Goal: Information Seeking & Learning: Obtain resource

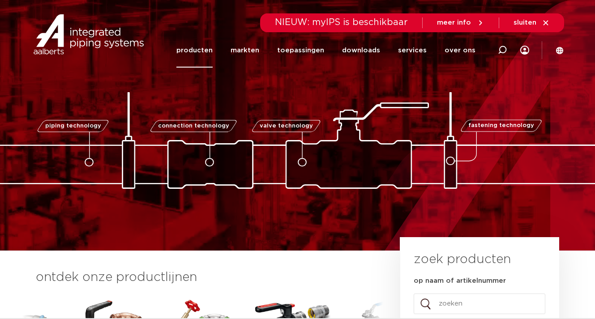
click at [197, 47] on link "producten" at bounding box center [195, 50] width 36 height 35
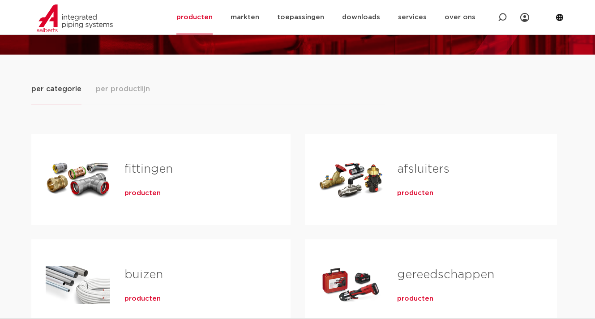
click at [131, 197] on span "producten" at bounding box center [143, 193] width 36 height 9
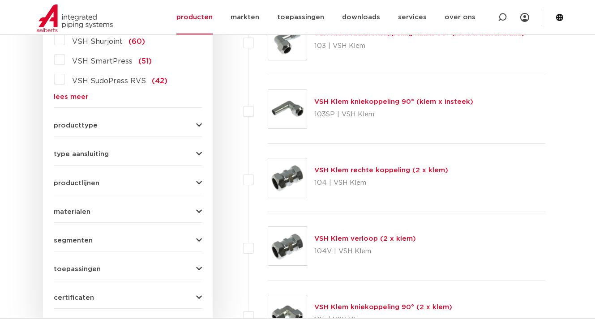
scroll to position [280, 0]
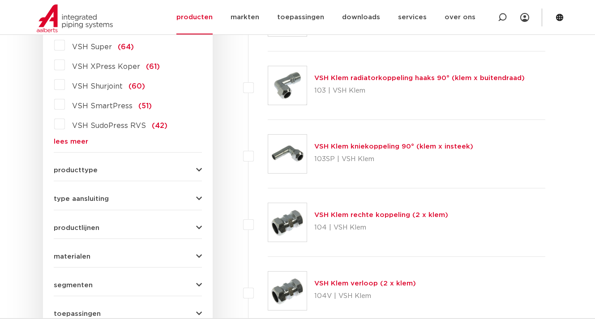
click at [80, 70] on span "VSH XPress Koper" at bounding box center [106, 66] width 68 height 7
click at [0, 0] on input "VSH XPress Koper (61)" at bounding box center [0, 0] width 0 height 0
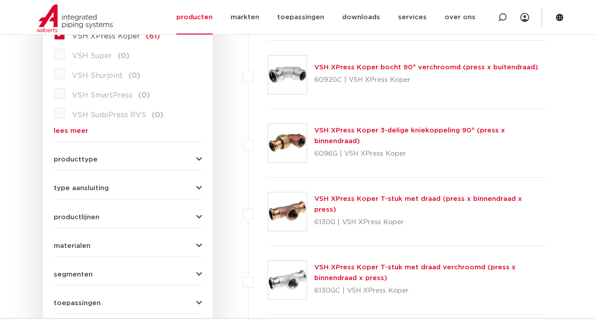
scroll to position [290, 0]
click at [197, 160] on icon "button" at bounding box center [199, 159] width 6 height 7
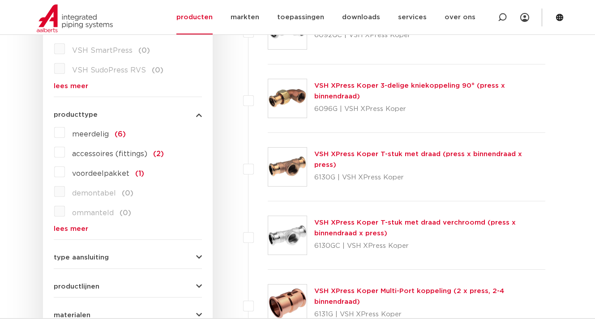
scroll to position [380, 0]
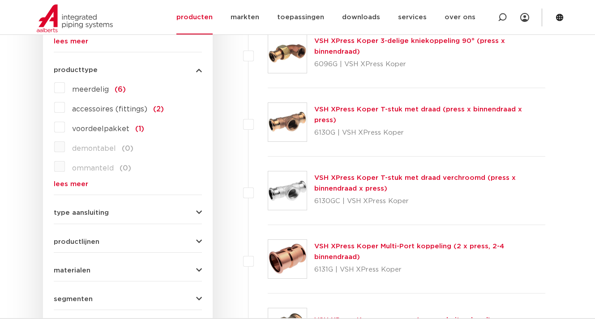
click at [198, 214] on icon "button" at bounding box center [199, 213] width 6 height 7
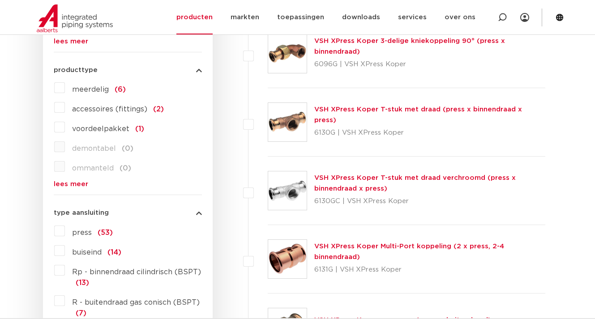
scroll to position [425, 0]
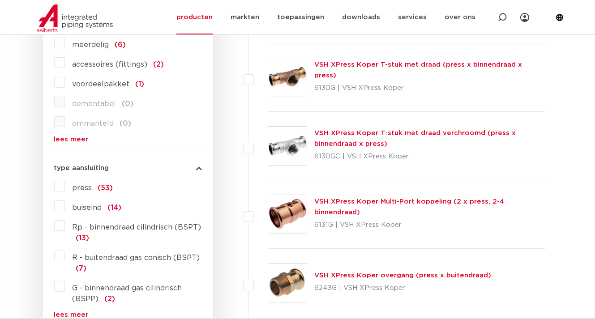
click at [70, 187] on label "press (53)" at bounding box center [89, 186] width 48 height 14
click at [0, 0] on input "press (53)" at bounding box center [0, 0] width 0 height 0
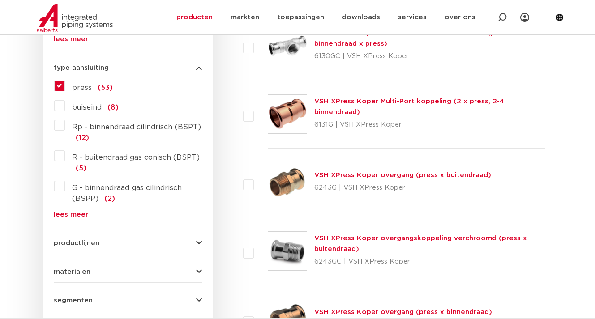
scroll to position [615, 0]
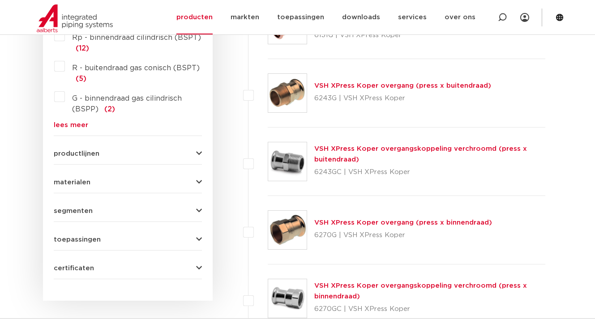
click at [199, 151] on icon "button" at bounding box center [199, 154] width 6 height 7
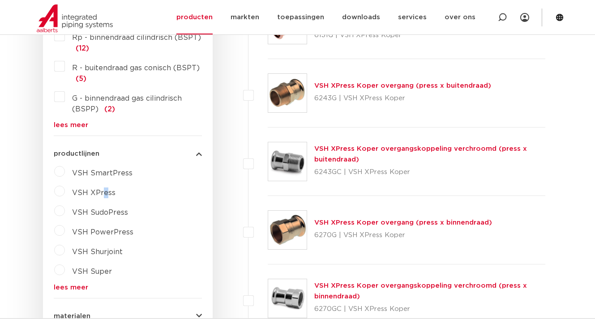
click at [104, 196] on span "VSH XPress" at bounding box center [93, 193] width 43 height 7
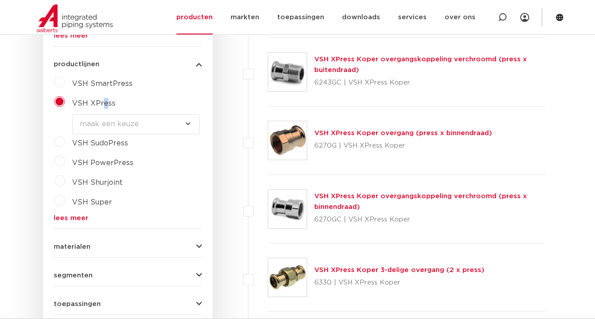
scroll to position [749, 0]
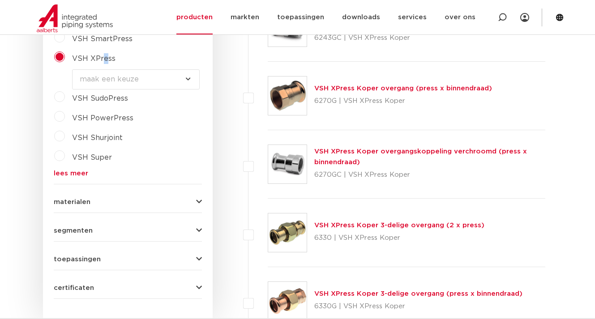
click at [198, 201] on icon "button" at bounding box center [199, 202] width 6 height 7
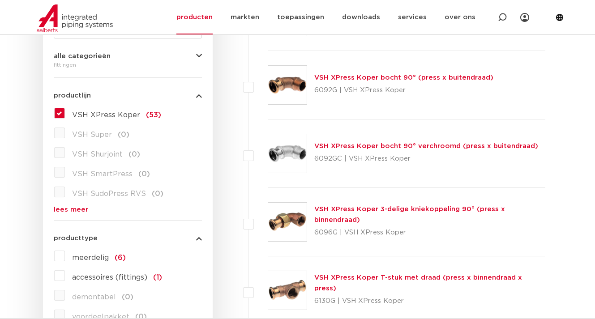
scroll to position [0, 0]
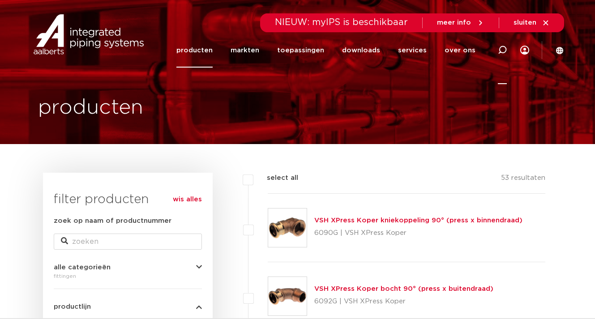
click at [506, 48] on icon at bounding box center [502, 50] width 11 height 11
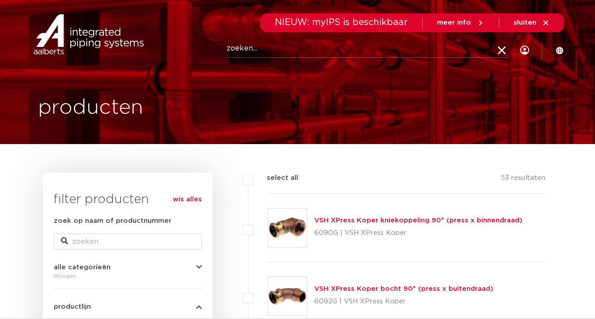
click at [286, 51] on input "Zoeken" at bounding box center [368, 49] width 282 height 18
type input "schuif"
click button "Zoeken" at bounding box center [0, 0] width 0 height 0
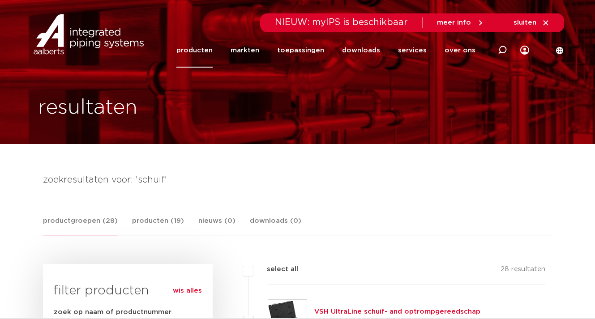
click at [89, 222] on link "productgroepen (28)" at bounding box center [80, 226] width 75 height 20
click at [208, 50] on link "producten" at bounding box center [195, 50] width 36 height 35
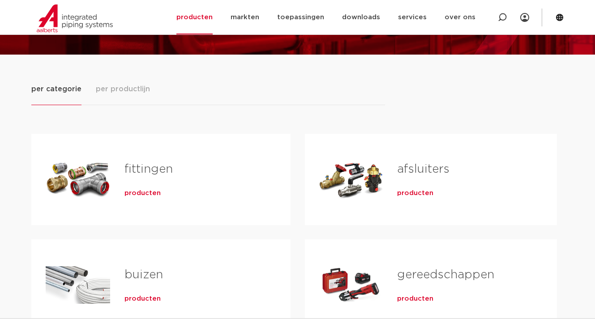
scroll to position [134, 0]
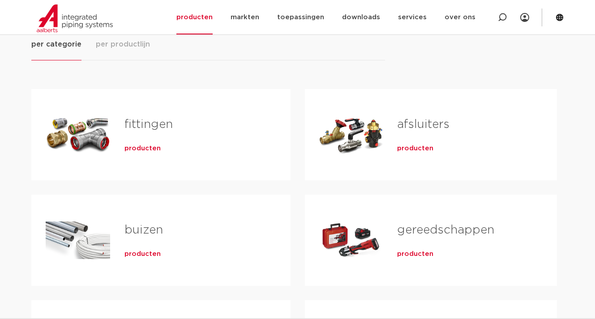
click at [79, 132] on div "Tabs. Open items met enter of spatie, sluit af met escape en navigeer met de pi…" at bounding box center [78, 135] width 65 height 63
click at [143, 149] on span "producten" at bounding box center [143, 148] width 36 height 9
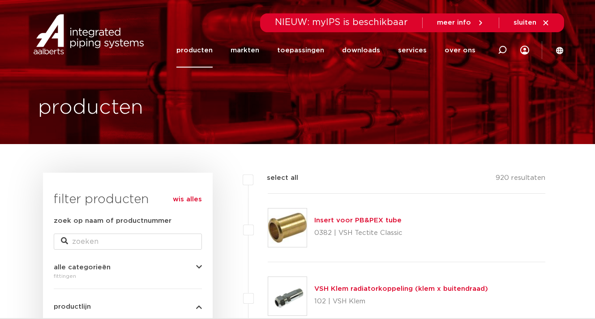
click at [201, 268] on icon "button" at bounding box center [199, 267] width 6 height 7
click at [190, 197] on link "wis alles" at bounding box center [187, 199] width 29 height 11
click at [191, 201] on link "wis alles" at bounding box center [187, 199] width 29 height 11
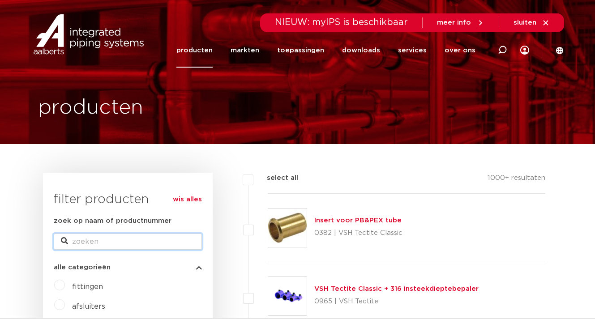
click at [162, 246] on input "zoek op naam of productnummer" at bounding box center [128, 242] width 148 height 16
type input "x press"
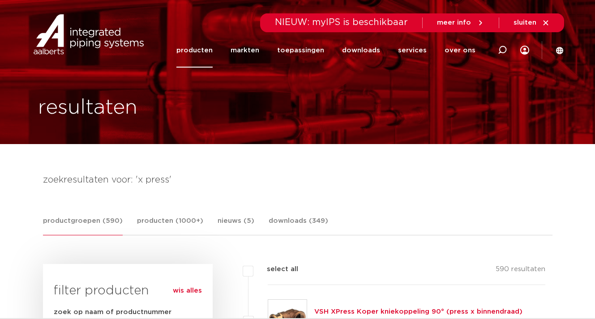
click at [212, 52] on link "producten" at bounding box center [195, 50] width 36 height 35
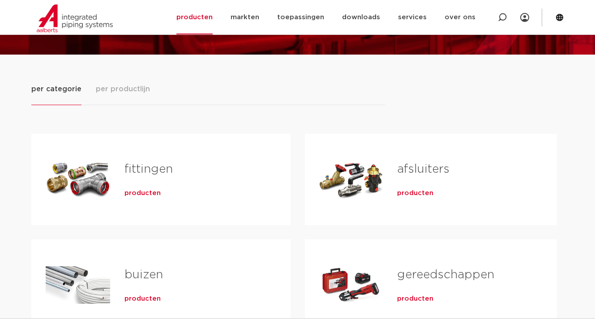
scroll to position [134, 0]
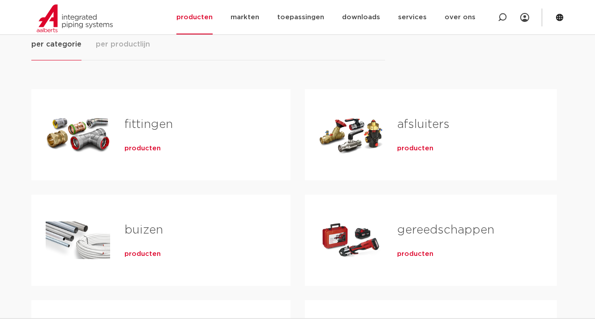
click at [92, 138] on div "Tabs. Open items met enter of spatie, sluit af met escape en navigeer met de pi…" at bounding box center [78, 135] width 65 height 63
click at [133, 147] on span "producten" at bounding box center [143, 148] width 36 height 9
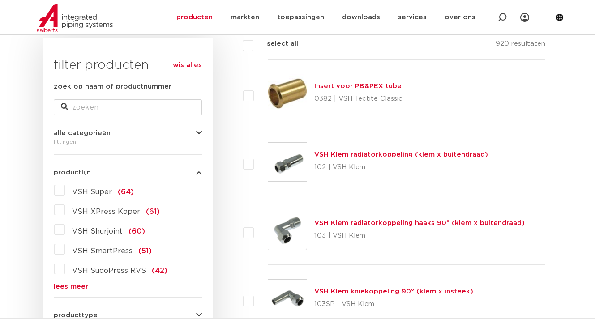
scroll to position [224, 0]
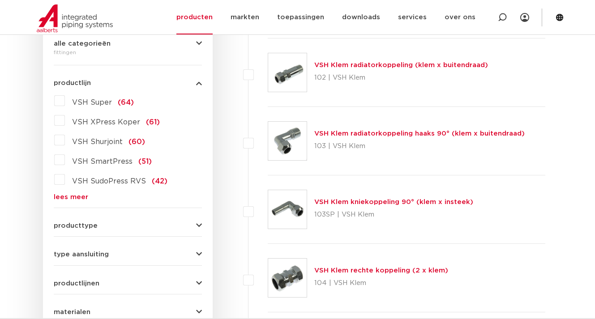
click at [84, 196] on link "lees meer" at bounding box center [128, 197] width 148 height 7
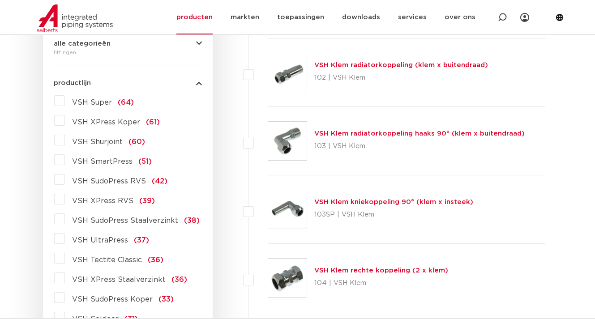
scroll to position [269, 0]
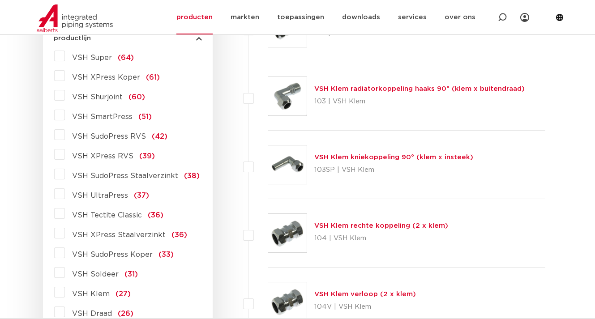
click at [121, 234] on span "VSH XPress Staalverzinkt" at bounding box center [119, 235] width 94 height 7
click at [0, 0] on input "VSH XPress Staalverzinkt (36)" at bounding box center [0, 0] width 0 height 0
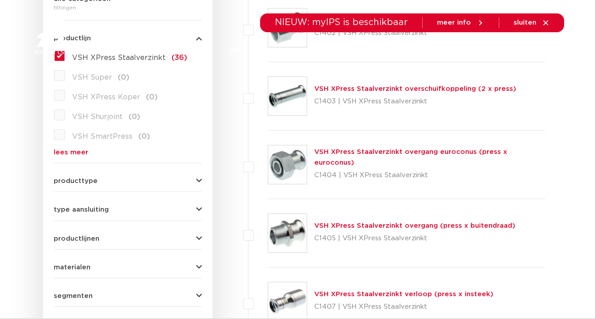
click at [359, 89] on link "VSH XPress Staalverzinkt overschuifkoppeling (2 x press)" at bounding box center [416, 89] width 202 height 7
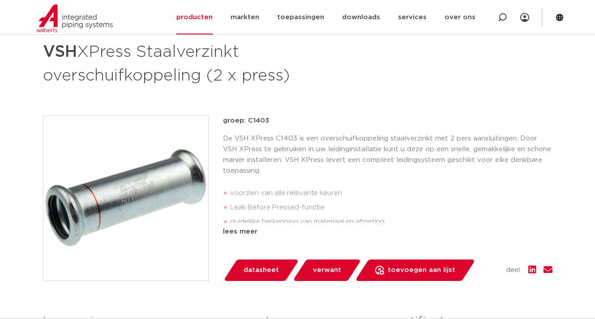
scroll to position [179, 0]
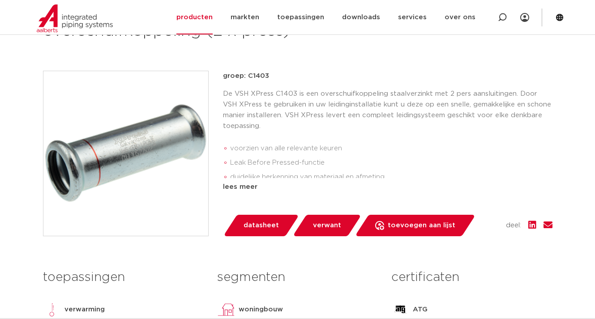
click at [265, 226] on span "datasheet" at bounding box center [261, 226] width 35 height 14
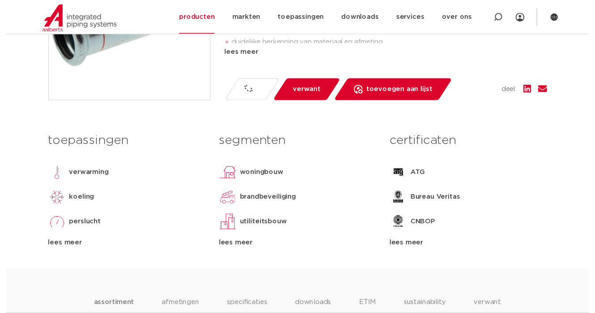
scroll to position [358, 0]
